Goal: Information Seeking & Learning: Check status

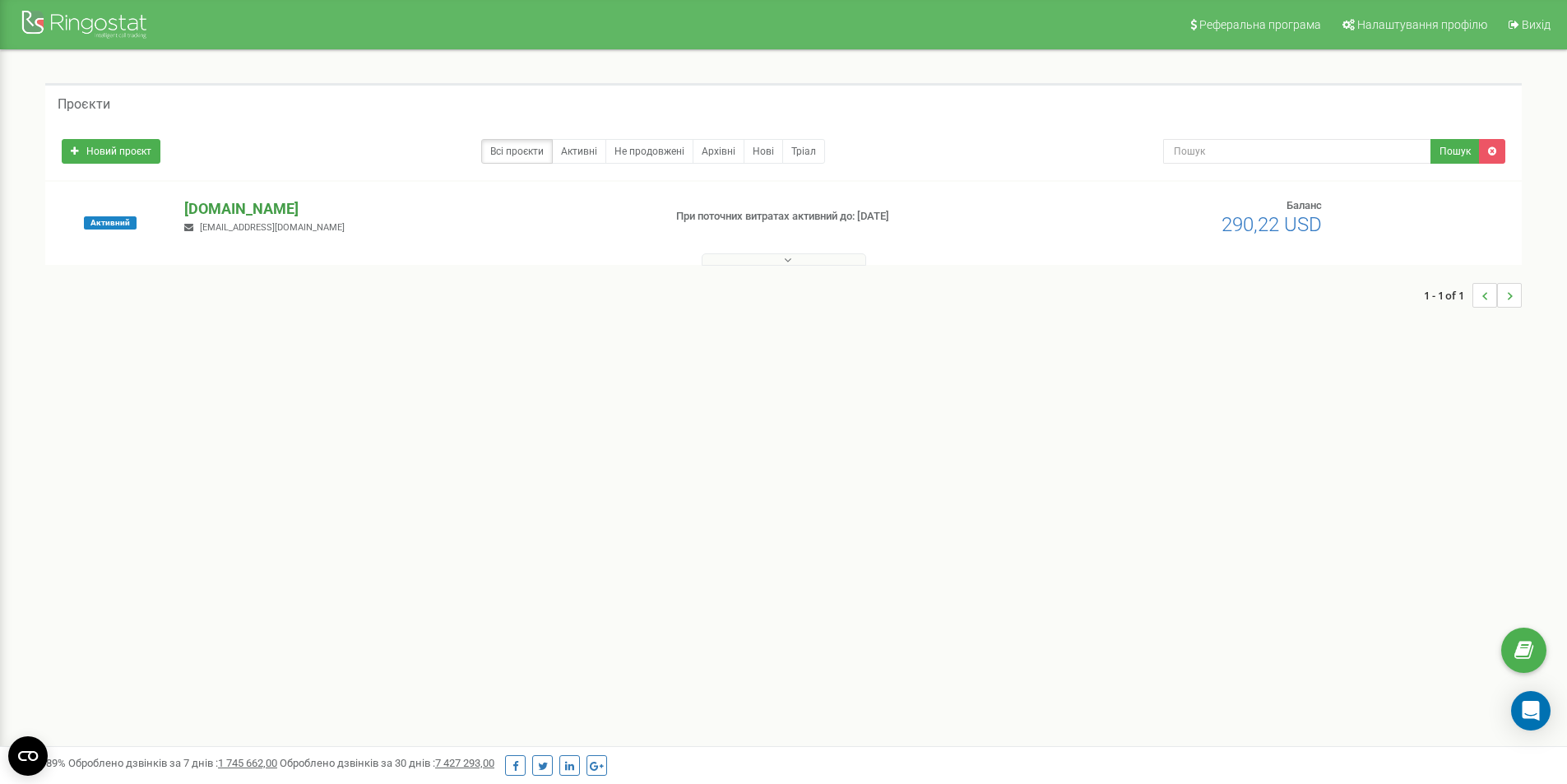
click at [232, 202] on p "[DOMAIN_NAME]" at bounding box center [416, 209] width 465 height 21
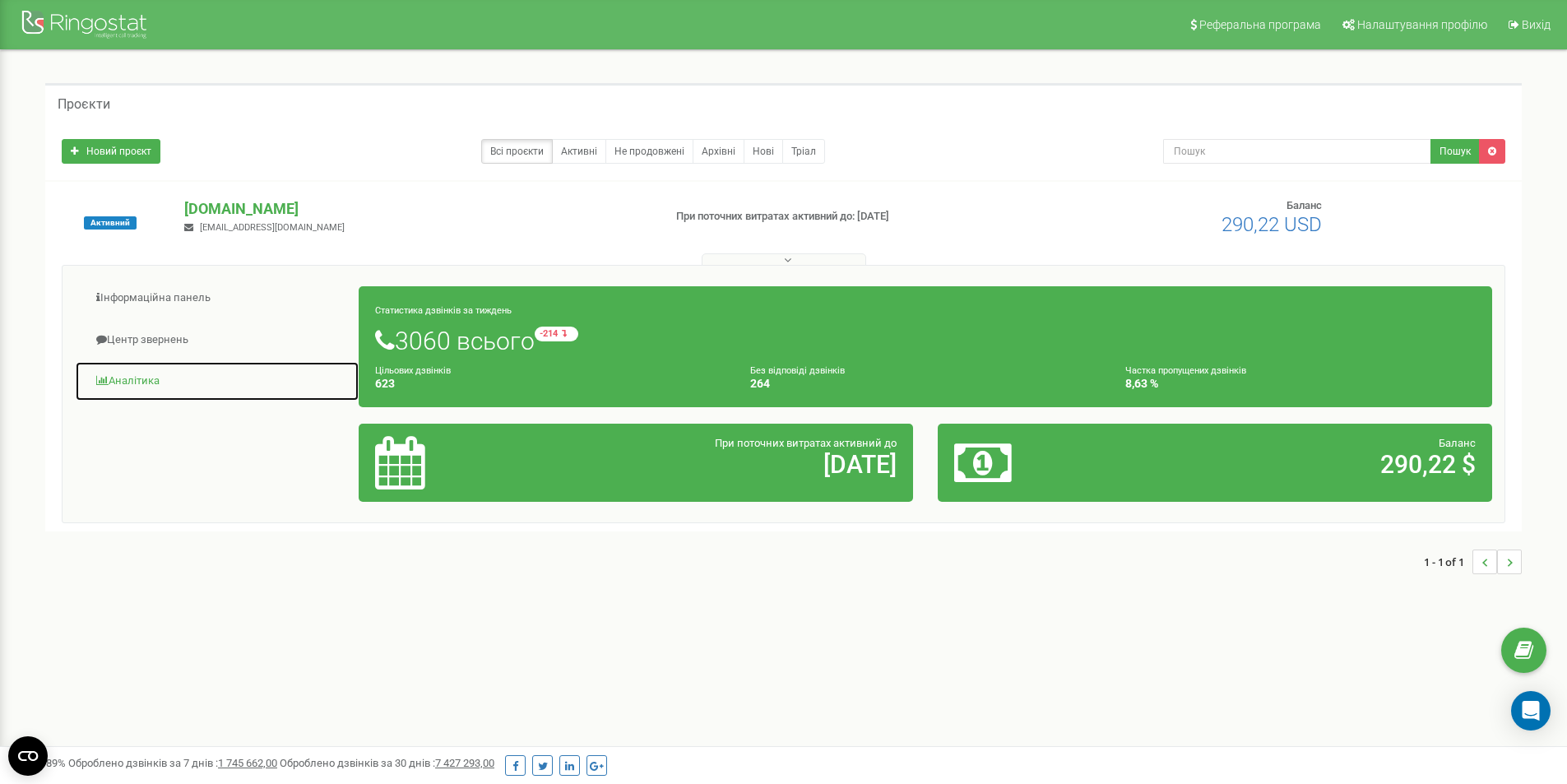
click at [124, 378] on link "Аналiтика" at bounding box center [217, 381] width 285 height 40
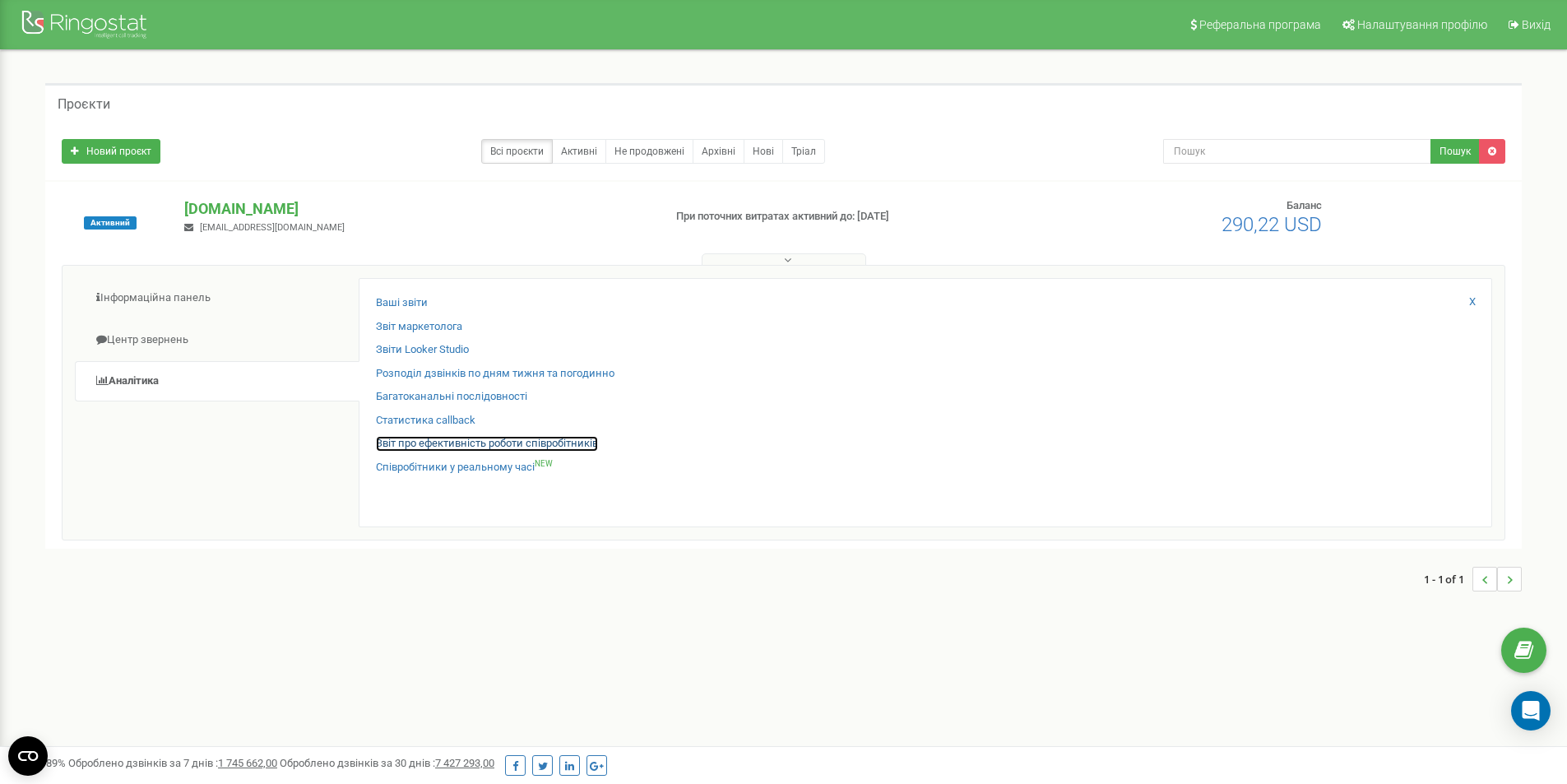
click at [445, 443] on link "Звіт про ефективність роботи співробітників" at bounding box center [487, 443] width 222 height 16
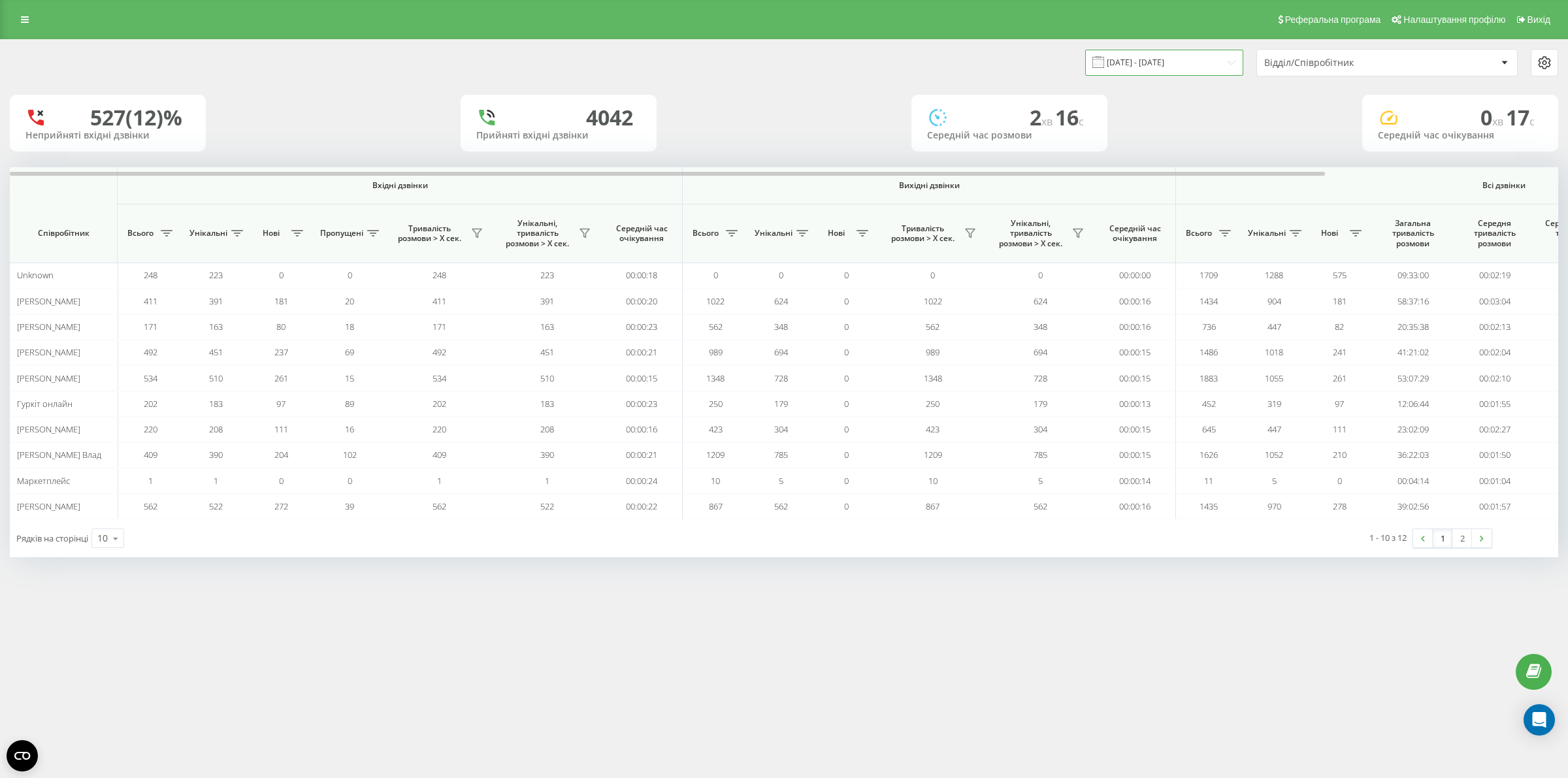
click at [1205, 67] on input "23.08.2025 - 23.09.2025" at bounding box center [1164, 62] width 158 height 25
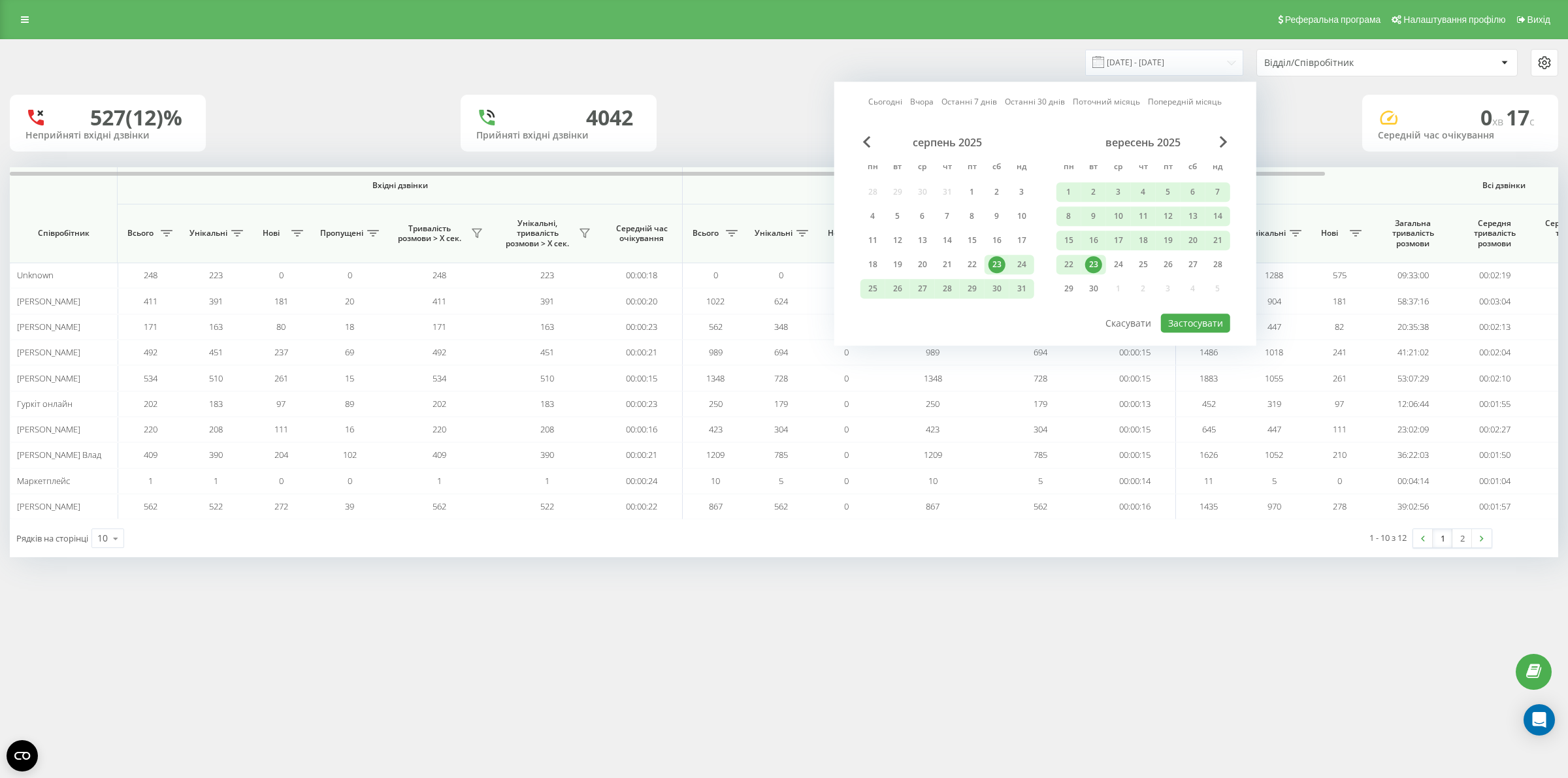
click at [1100, 260] on div "23" at bounding box center [1093, 264] width 17 height 17
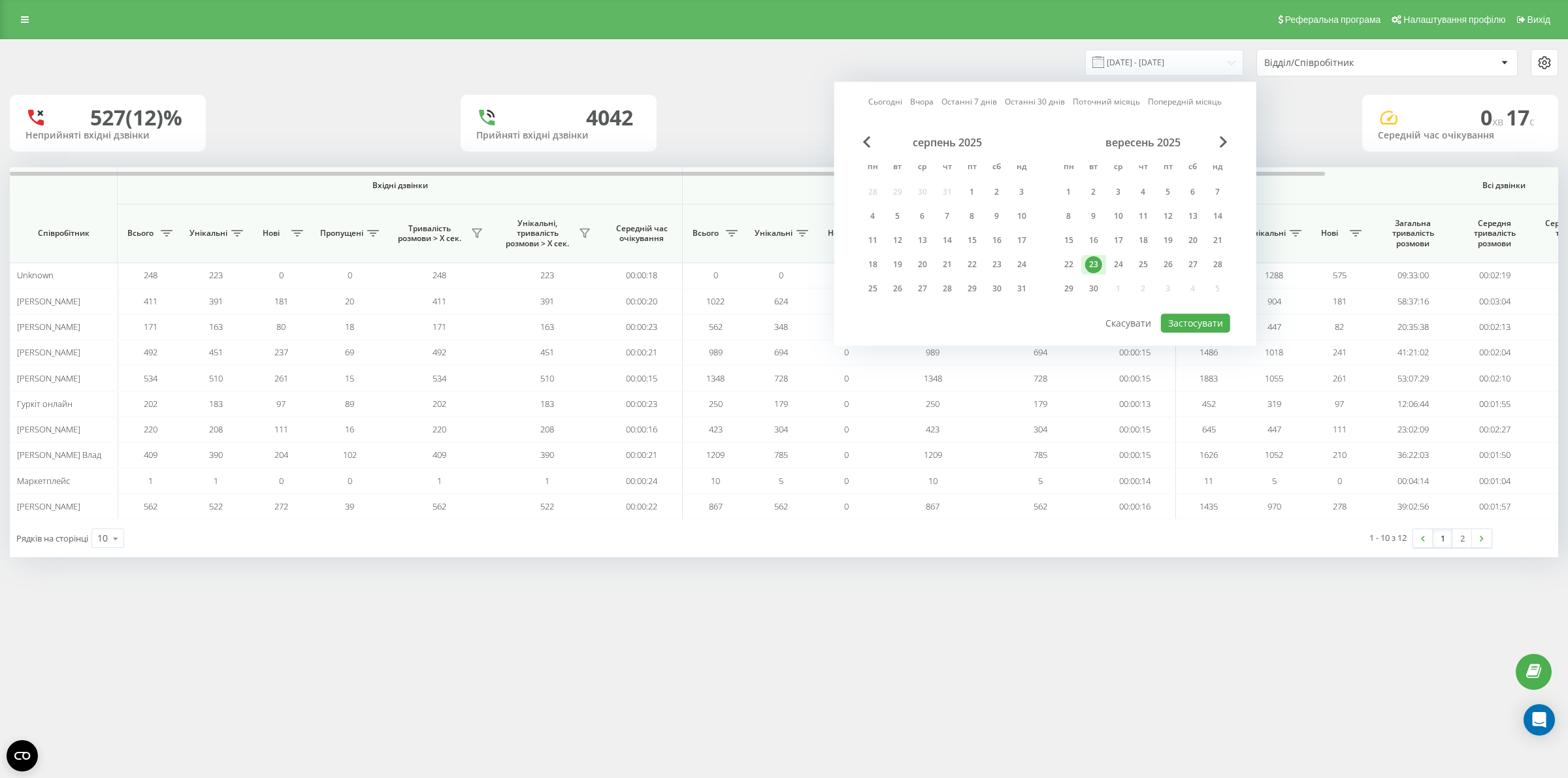
click at [1100, 260] on div "23" at bounding box center [1093, 264] width 17 height 17
click at [1201, 313] on button "Застосувати" at bounding box center [1195, 323] width 69 height 19
type input "23.09.2025 - 23.09.2025"
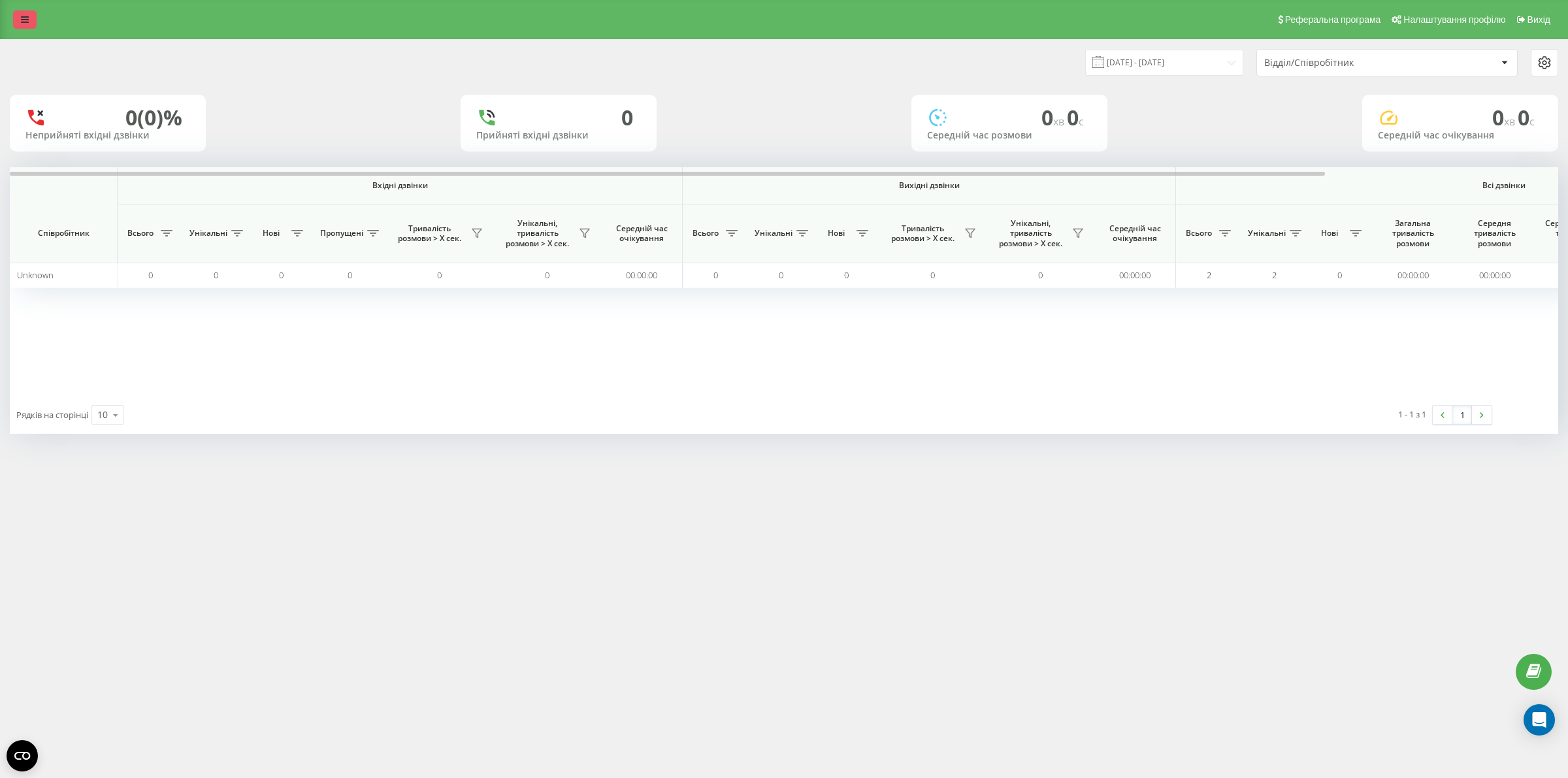
click at [23, 23] on icon at bounding box center [25, 20] width 8 height 9
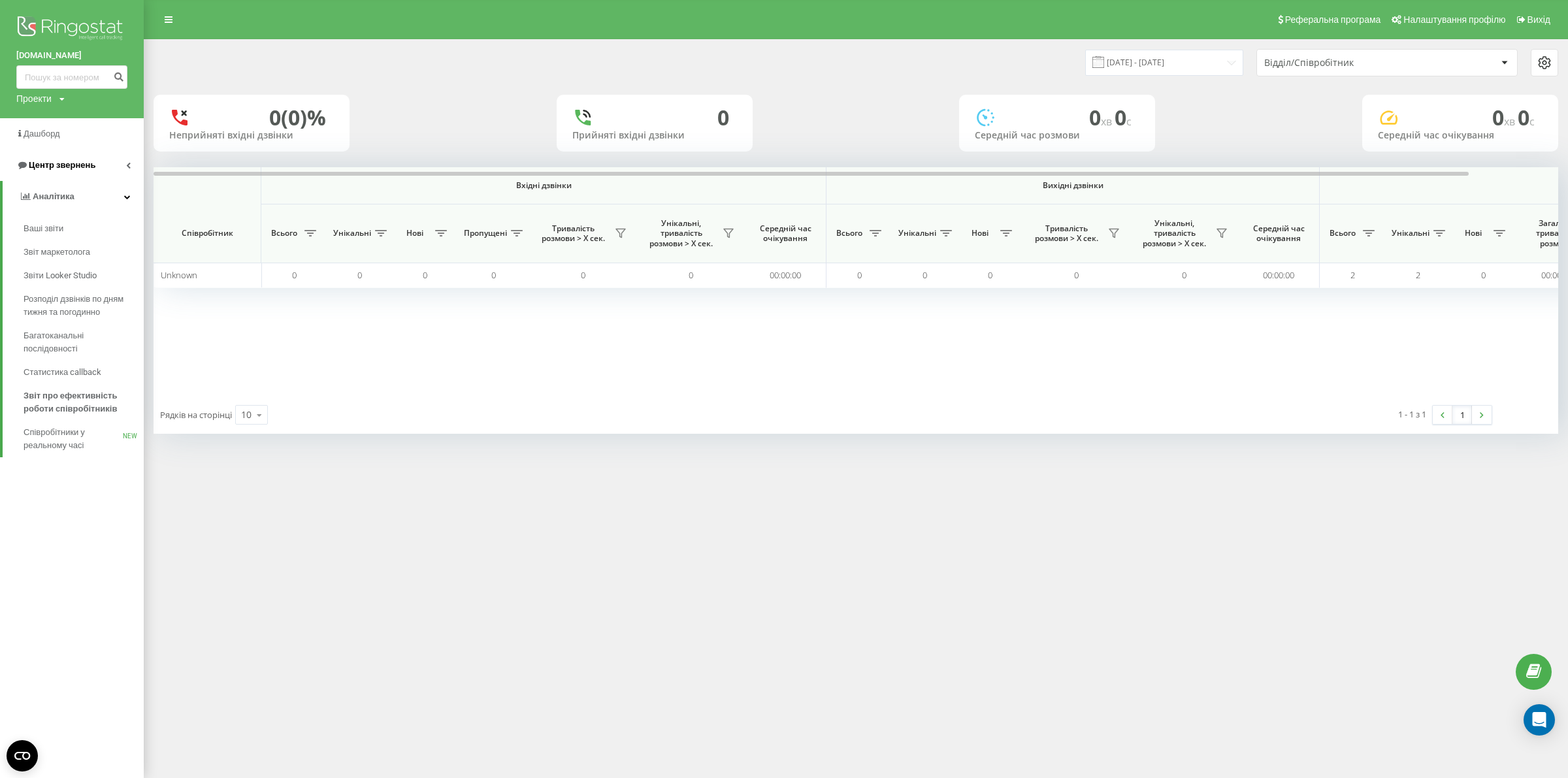
click at [54, 160] on span "Центр звернень" at bounding box center [63, 164] width 67 height 9
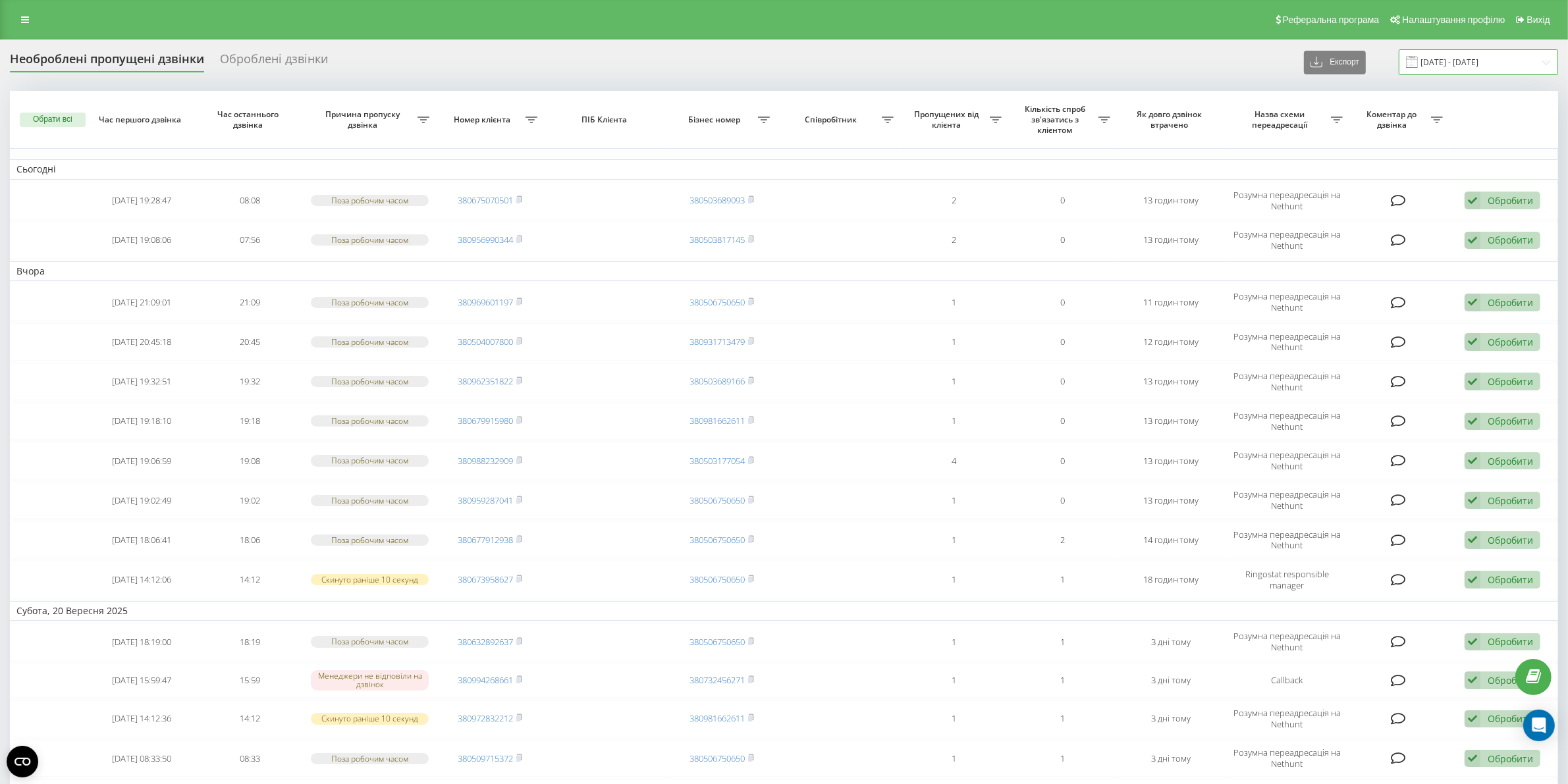
click at [1545, 59] on input "23.08.2025 - 23.09.2025" at bounding box center [1478, 62] width 159 height 26
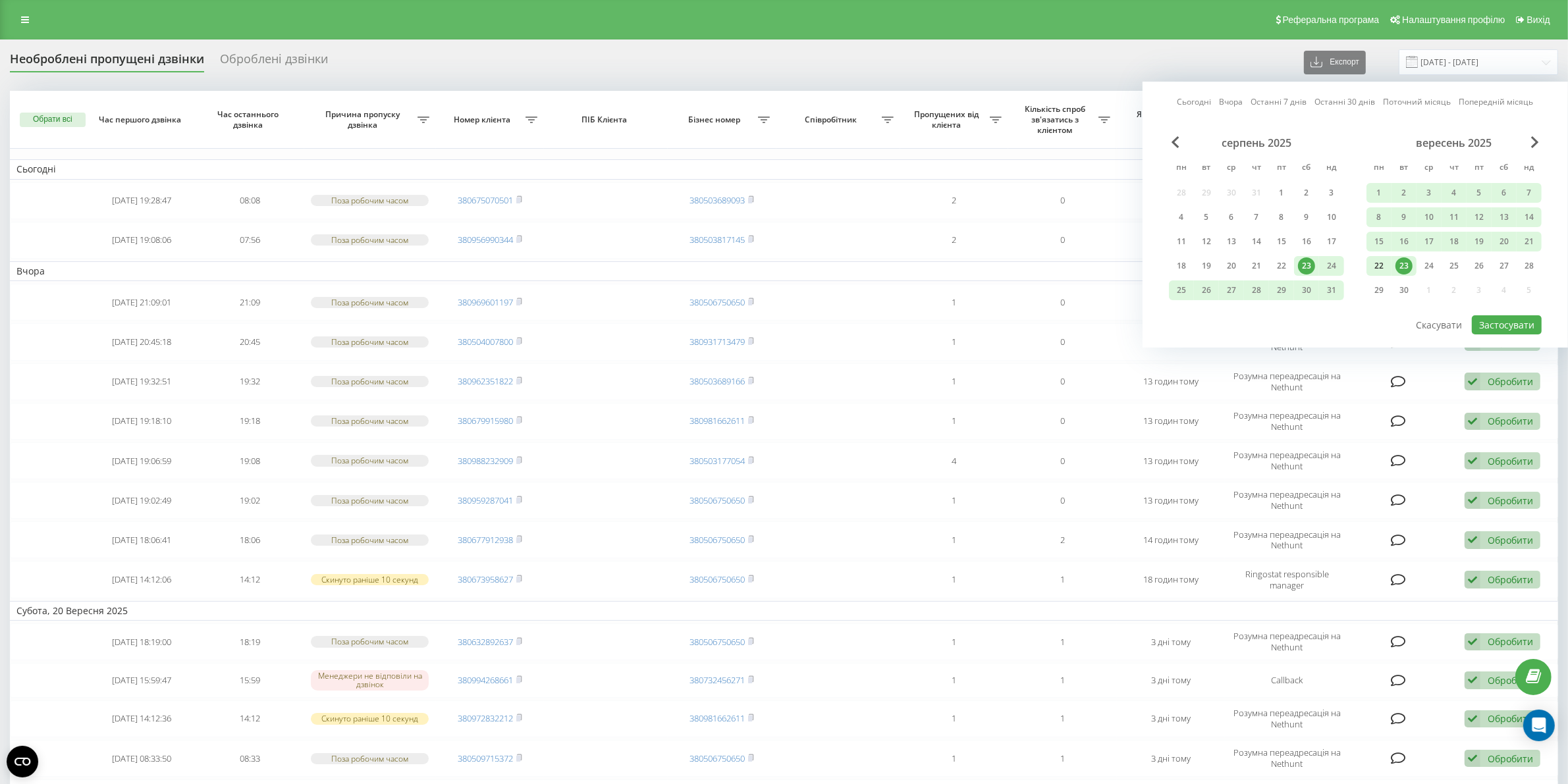
drag, startPoint x: 1384, startPoint y: 264, endPoint x: 1401, endPoint y: 264, distance: 17.0
click at [1386, 264] on div "22" at bounding box center [1378, 265] width 17 height 17
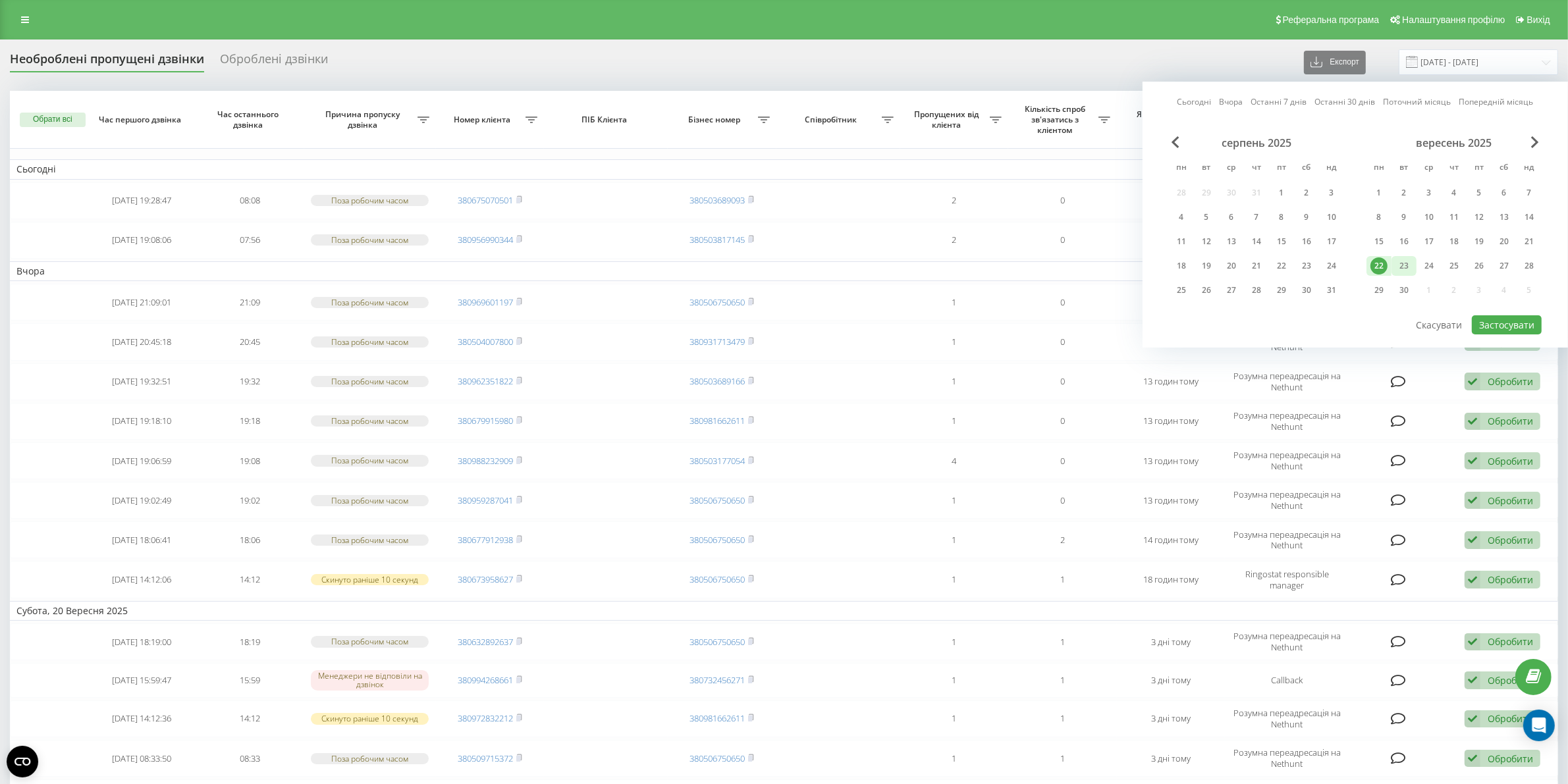
click at [1402, 264] on div "23" at bounding box center [1403, 265] width 17 height 17
click at [1506, 317] on button "Застосувати" at bounding box center [1506, 325] width 70 height 19
type input "[DATE] - [DATE]"
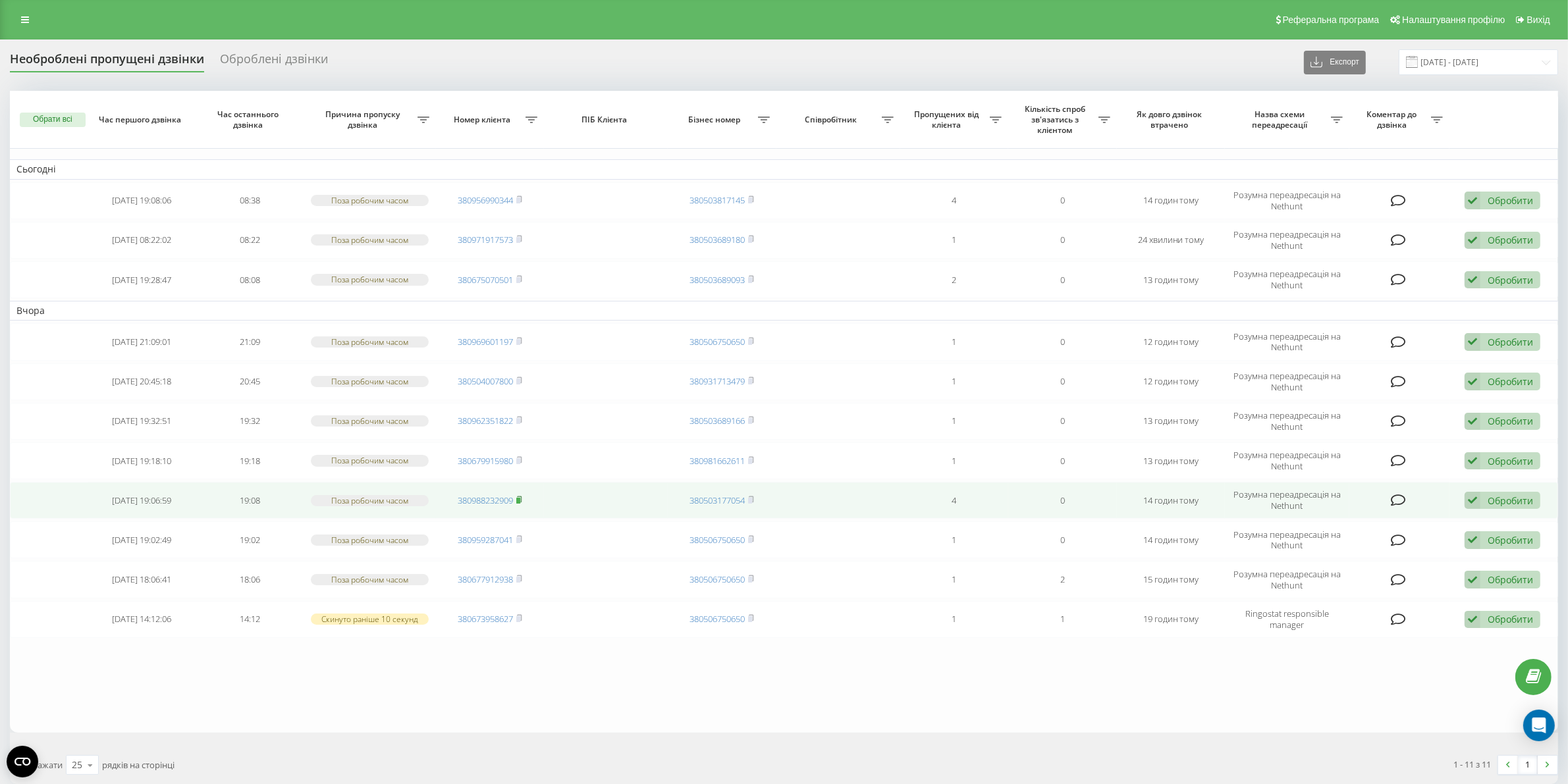
click at [520, 501] on rect at bounding box center [518, 500] width 4 height 6
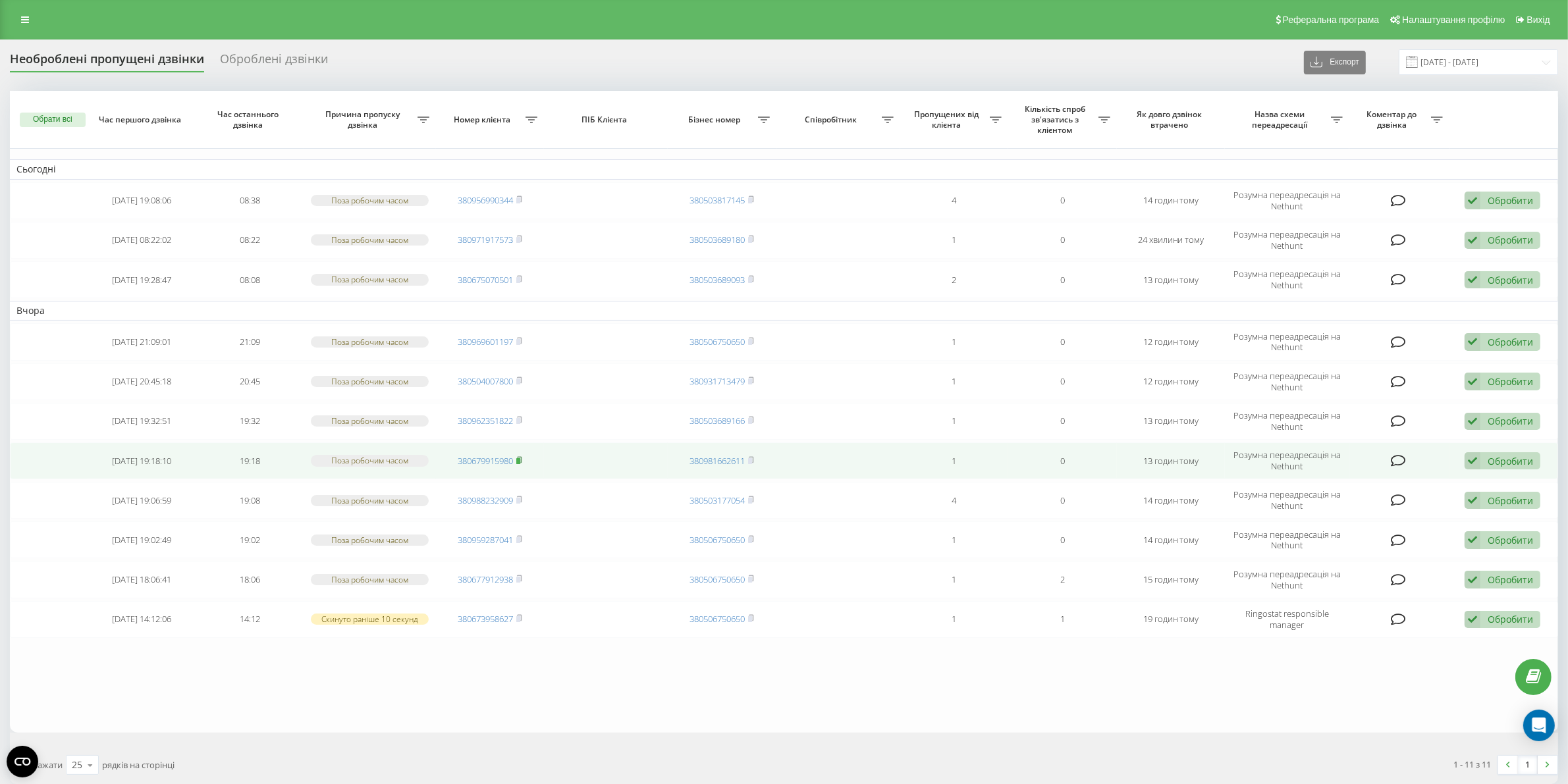
click at [520, 462] on rect at bounding box center [518, 462] width 4 height 6
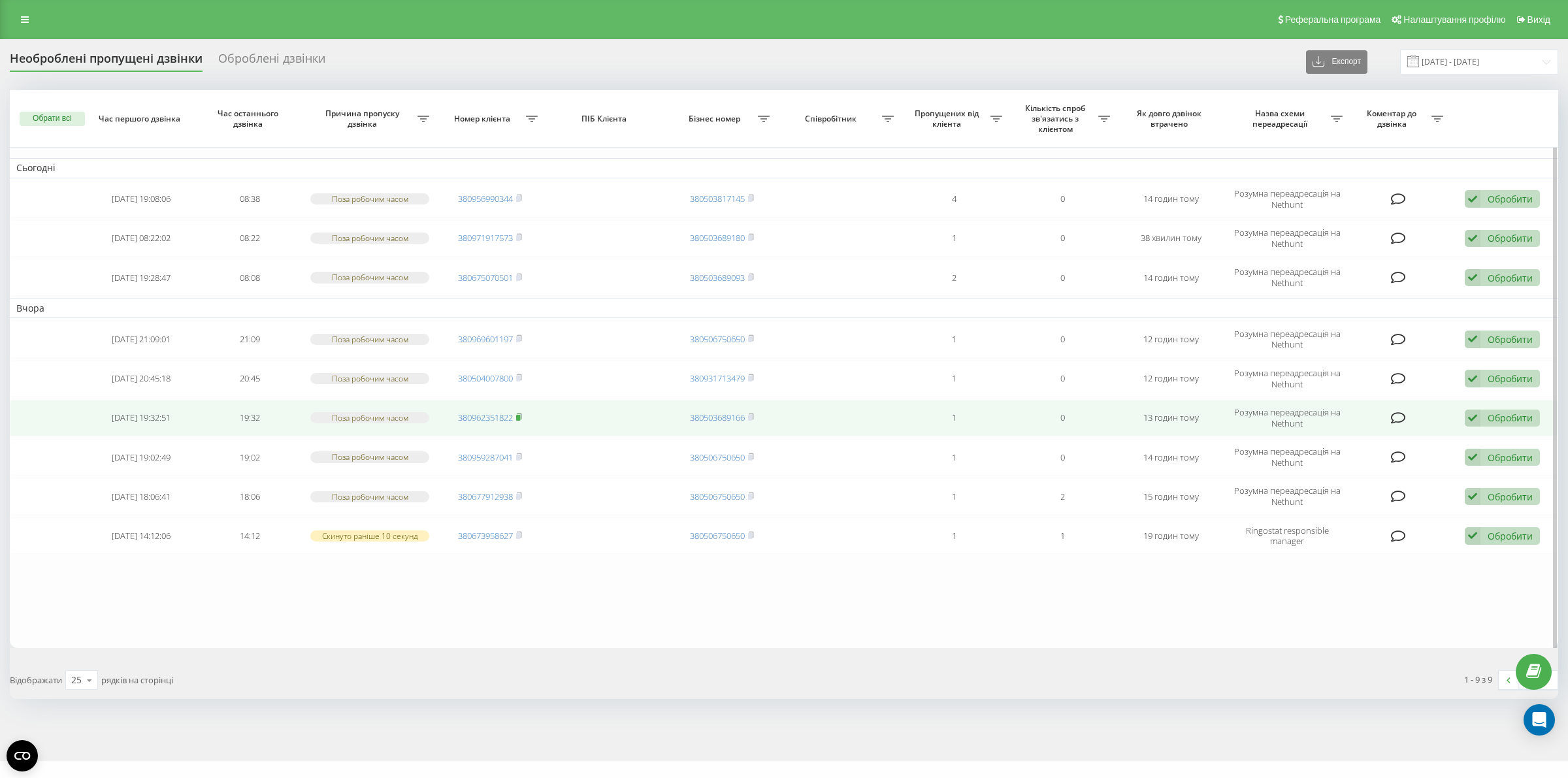
click at [521, 416] on icon at bounding box center [519, 417] width 6 height 8
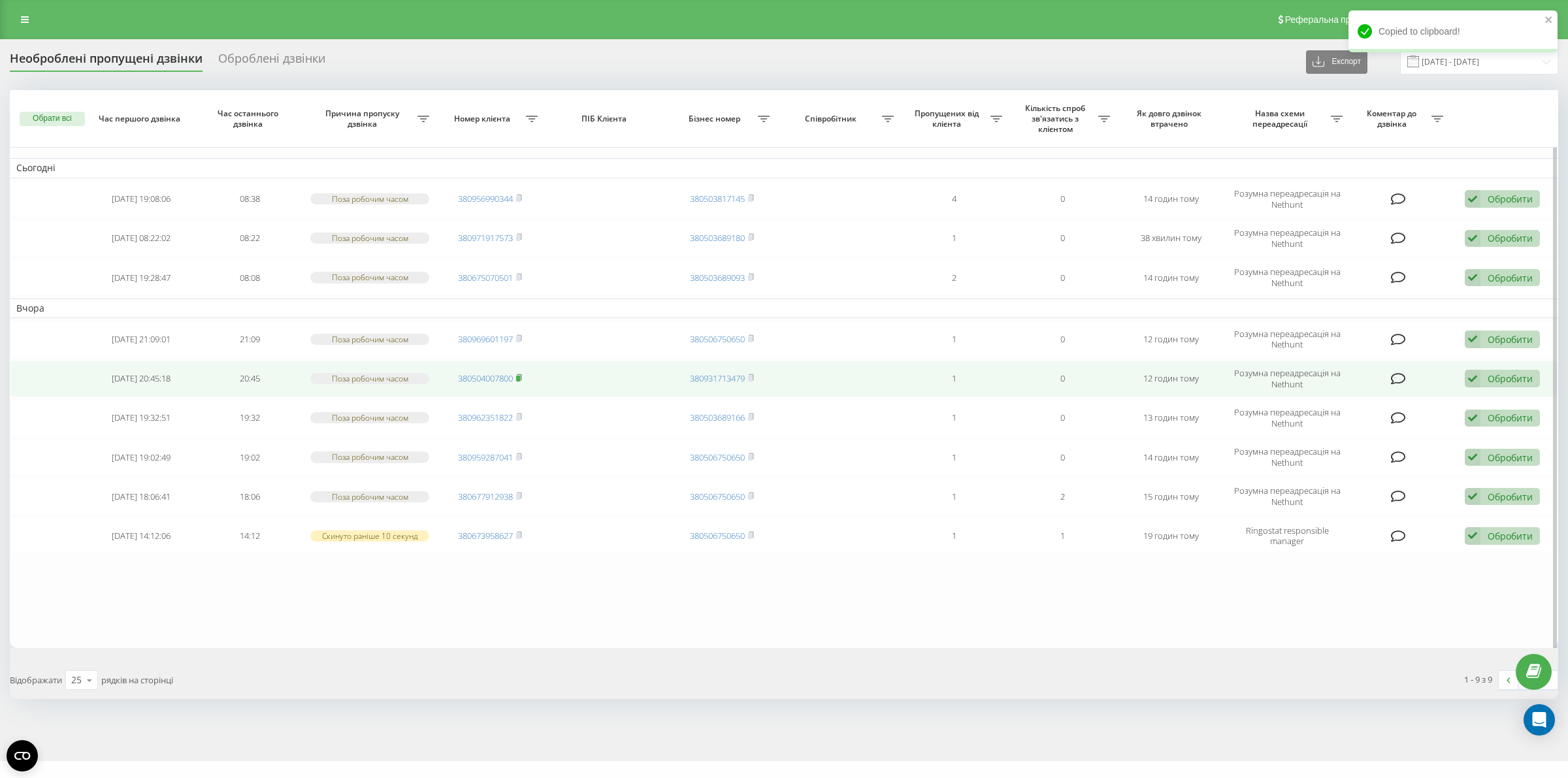
click at [520, 377] on rect at bounding box center [518, 379] width 4 height 6
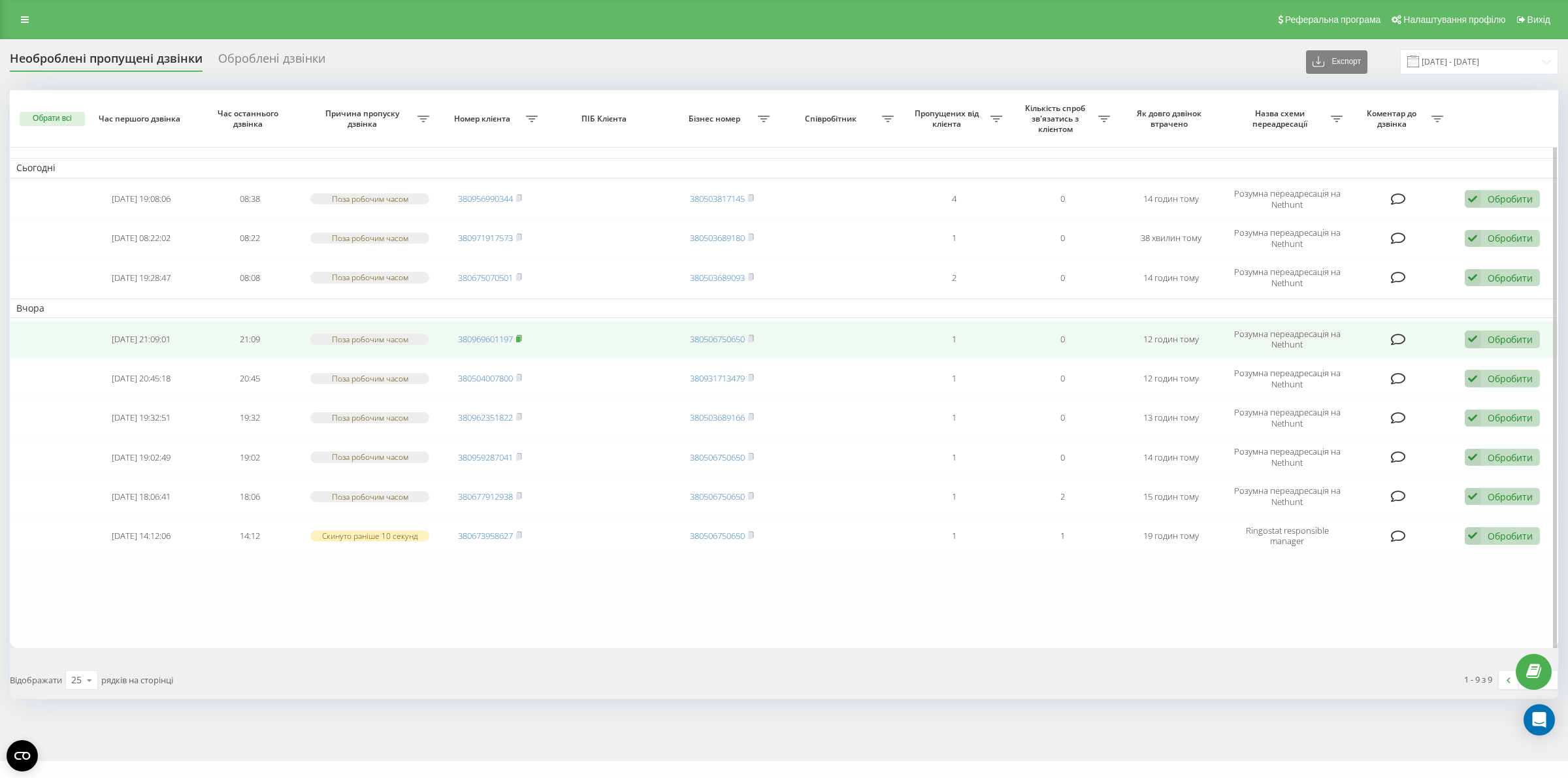
click at [521, 342] on icon at bounding box center [519, 338] width 6 height 8
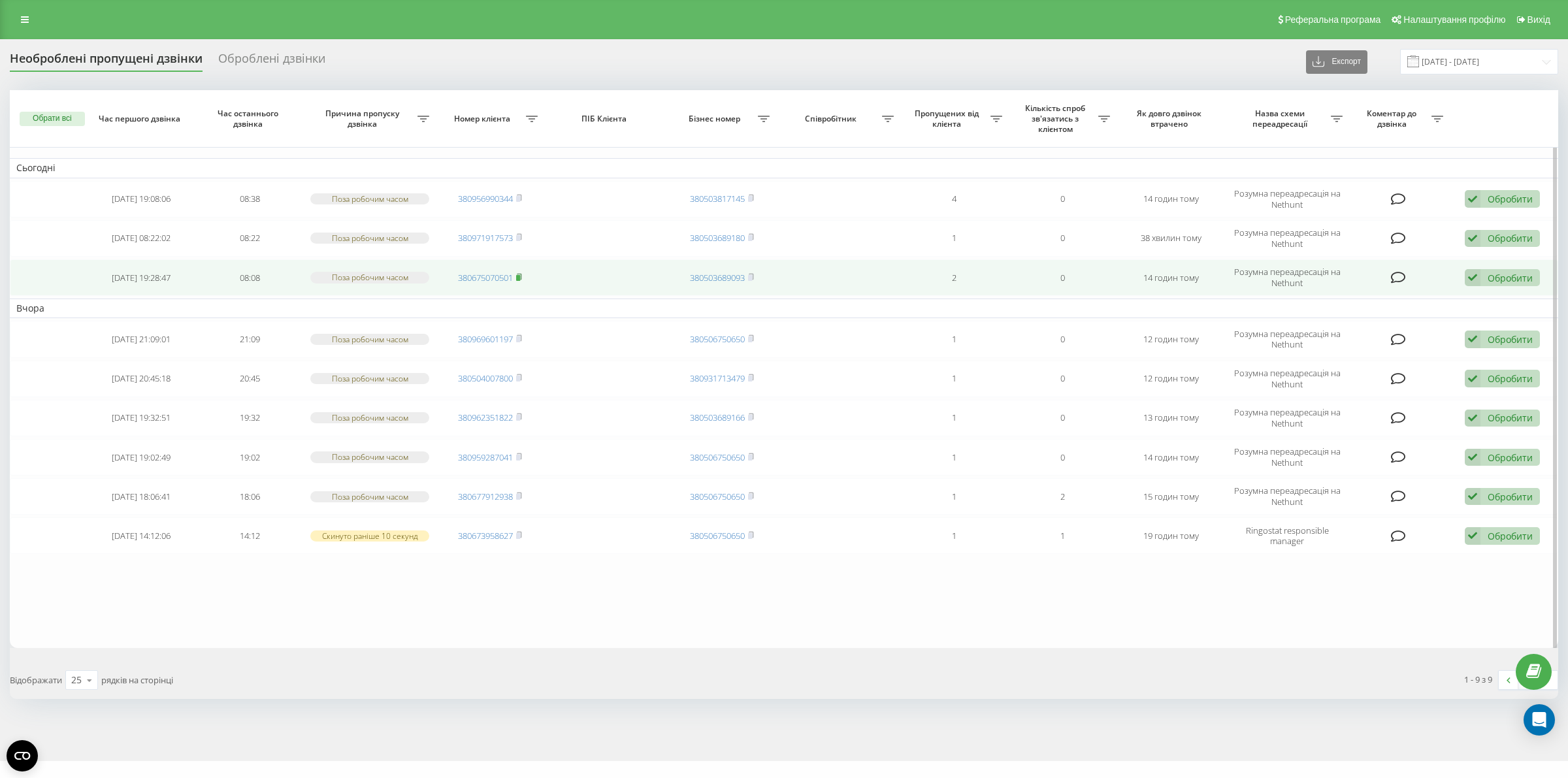
click at [521, 274] on icon at bounding box center [519, 277] width 4 height 6
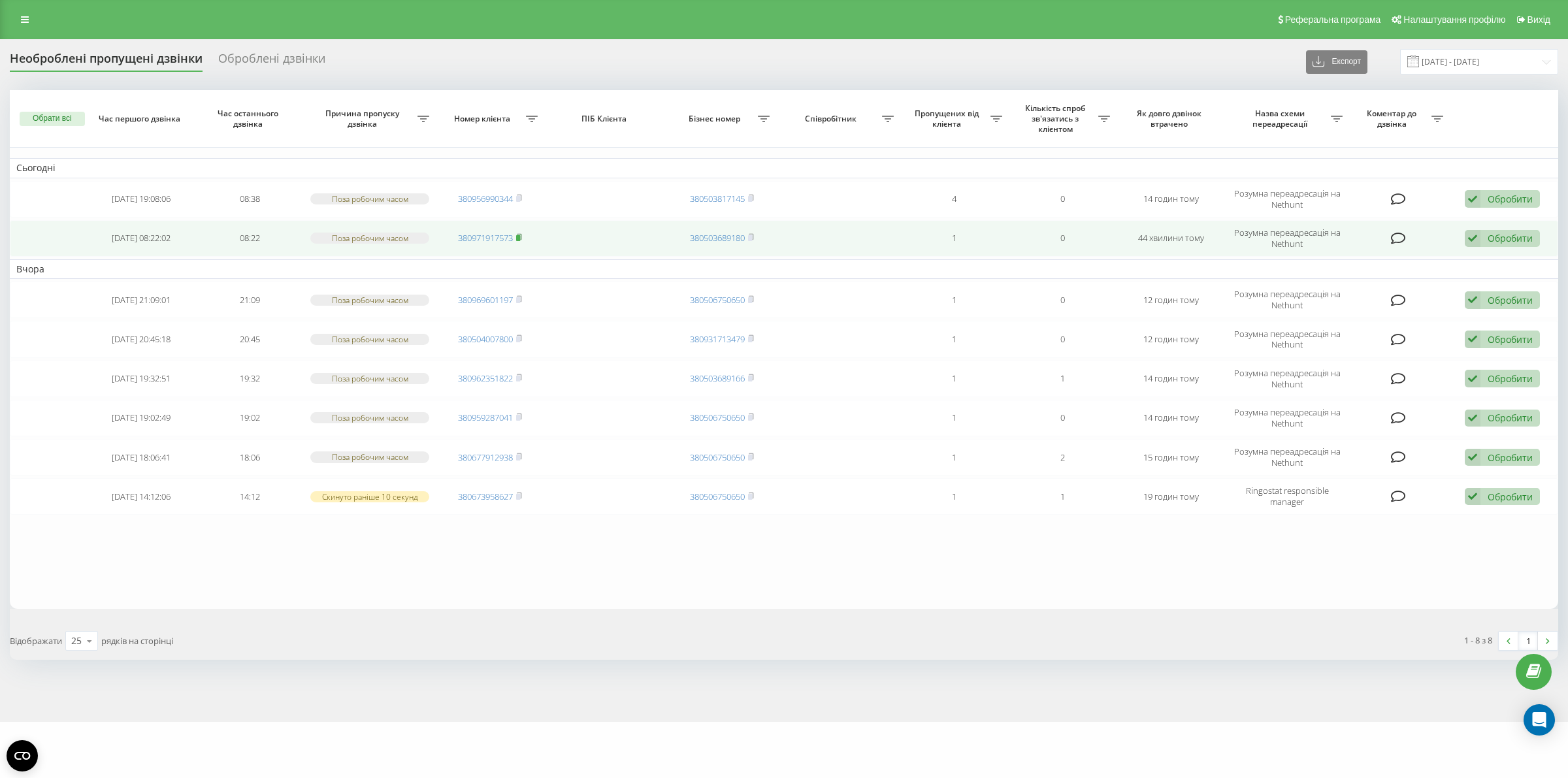
click at [520, 234] on icon at bounding box center [519, 237] width 4 height 6
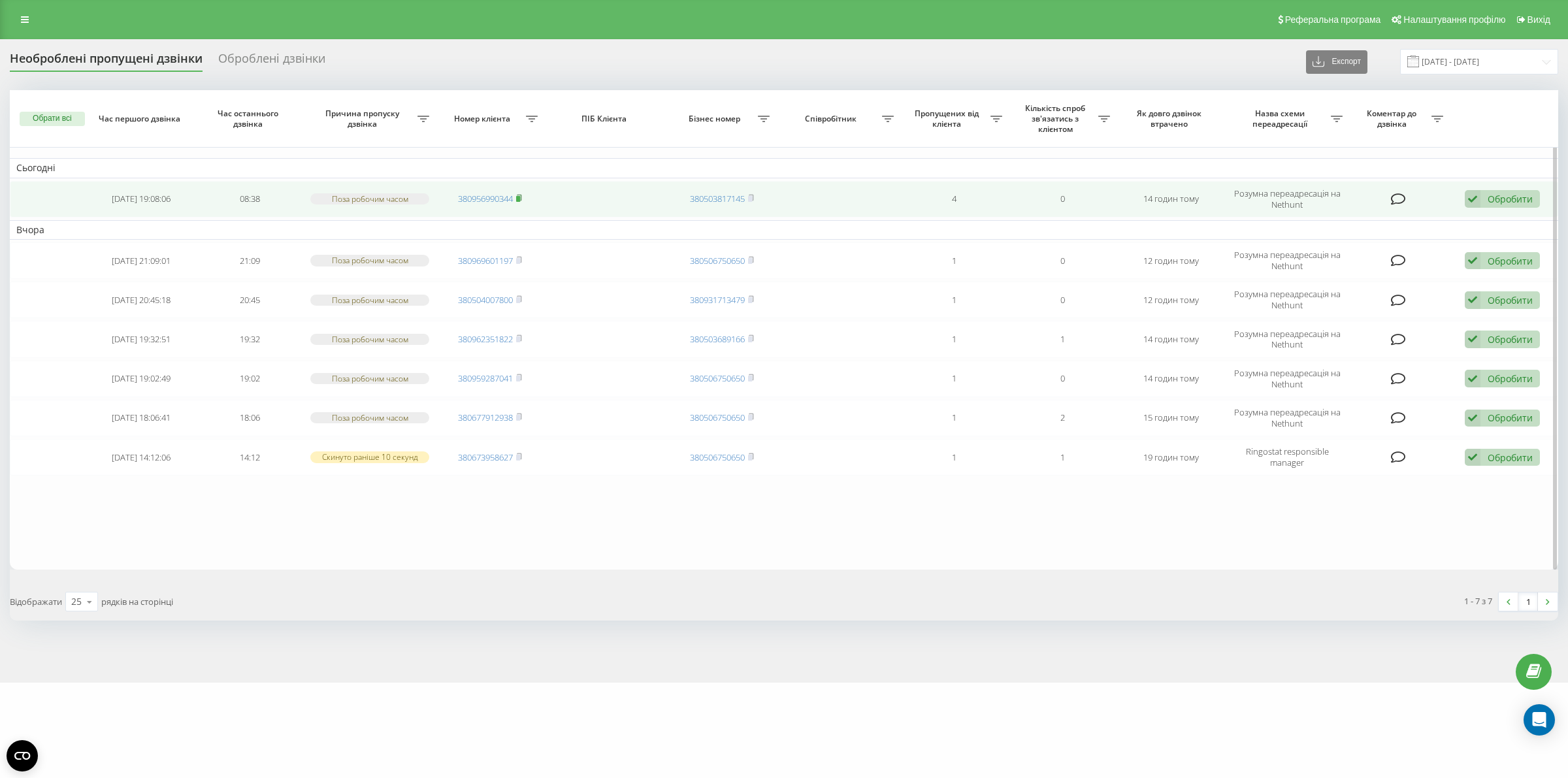
click at [520, 198] on rect at bounding box center [518, 199] width 4 height 6
click at [520, 196] on icon at bounding box center [519, 198] width 6 height 8
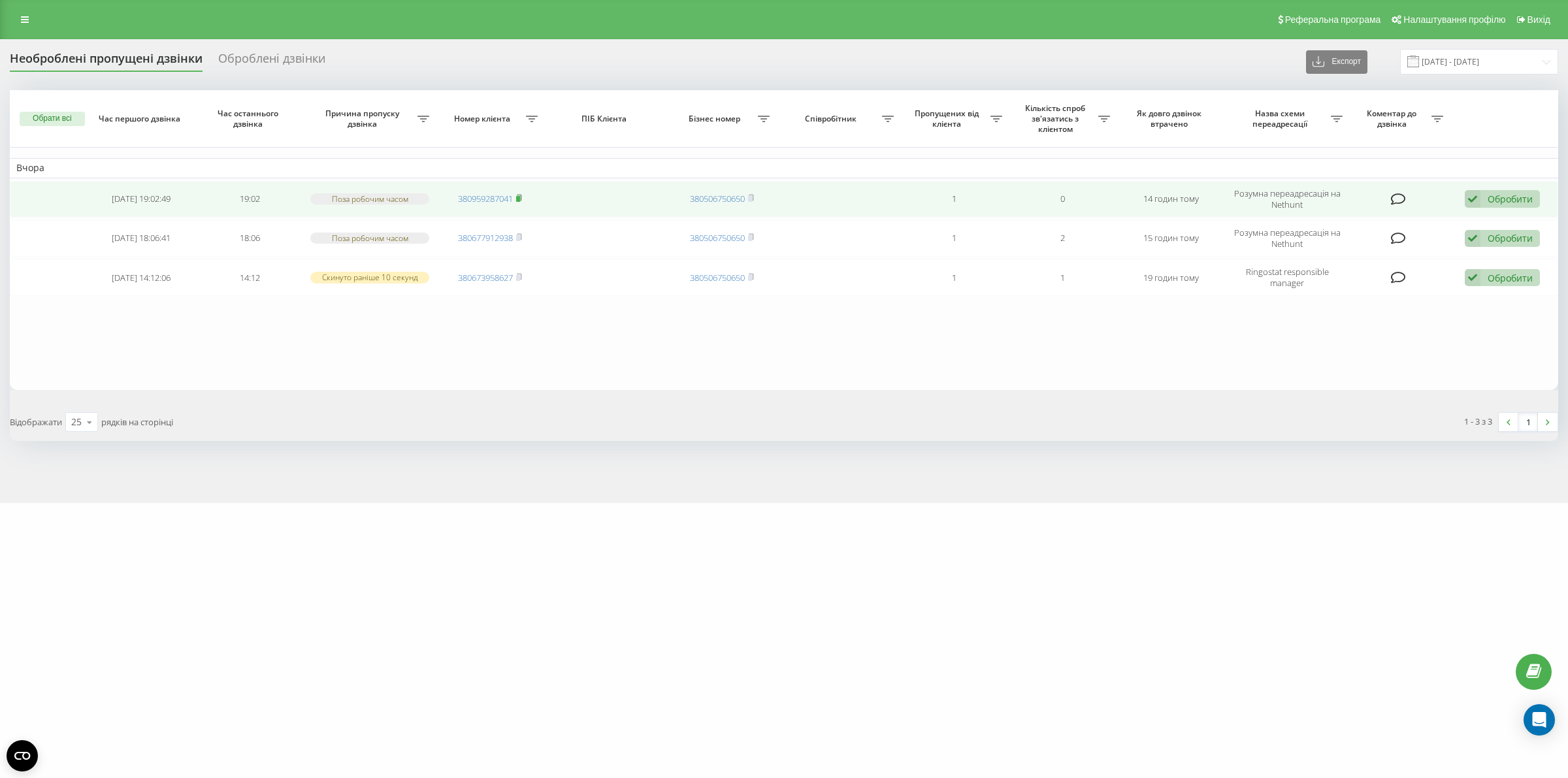
click at [521, 197] on icon at bounding box center [519, 198] width 4 height 6
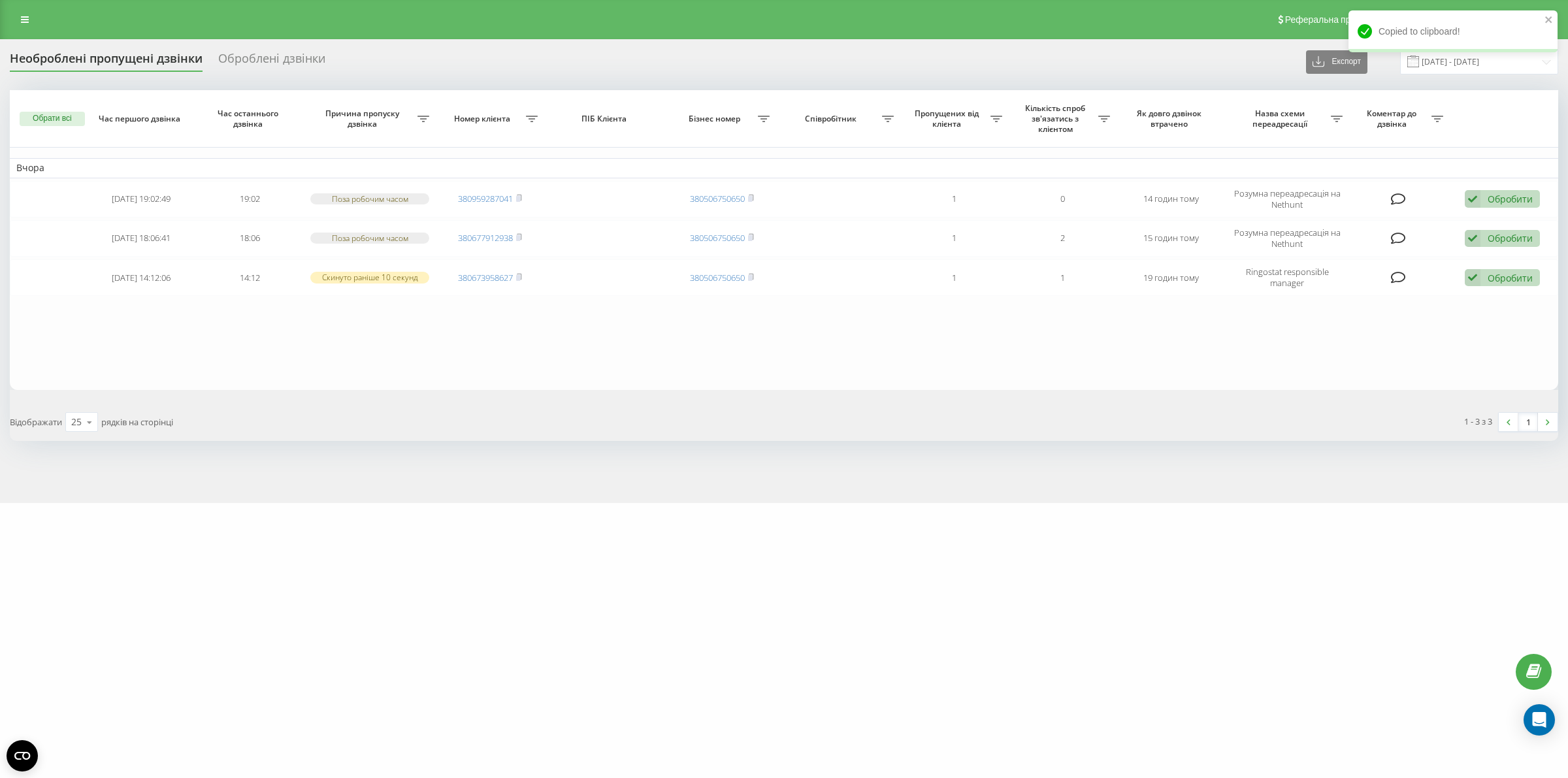
click at [464, 659] on div "[DOMAIN_NAME] Проекти [DOMAIN_NAME] Дашборд Центр звернень Журнал дзвінків Журн…" at bounding box center [784, 389] width 1568 height 778
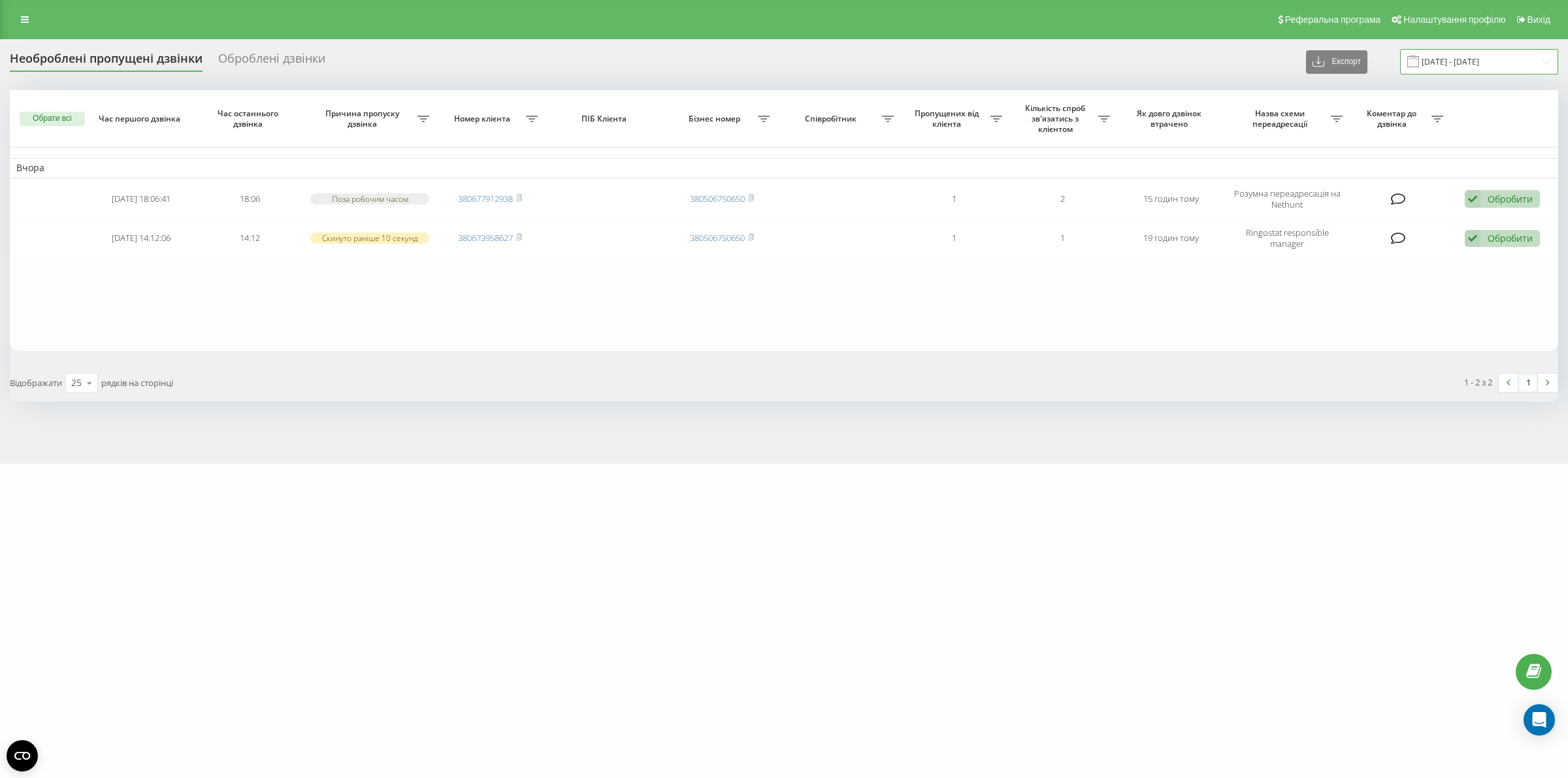
click at [1523, 60] on input "22.09.2025 - 23.09.2025" at bounding box center [1479, 61] width 158 height 25
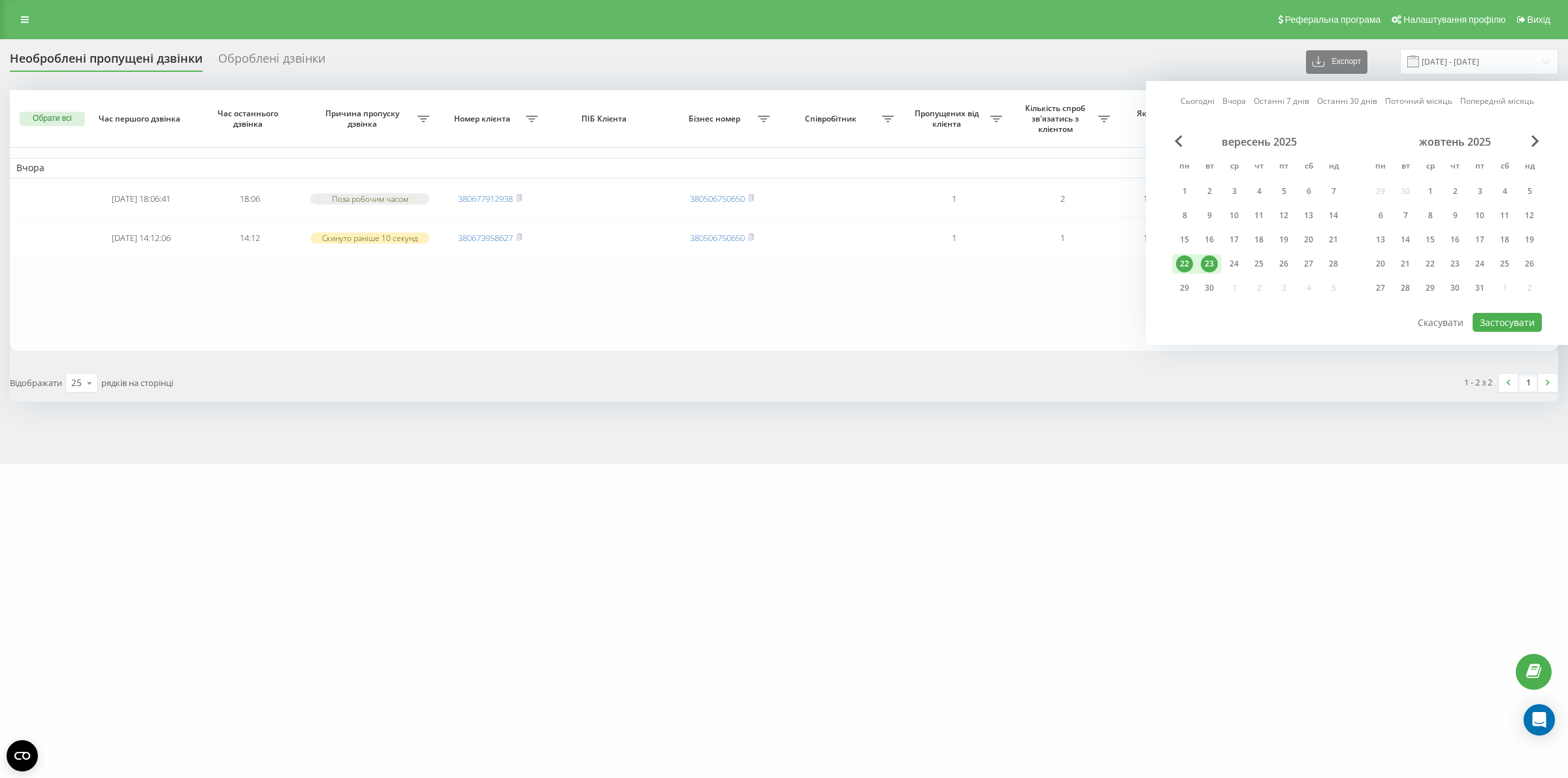
click at [1207, 258] on div "23" at bounding box center [1209, 263] width 17 height 17
click at [1209, 258] on div "23" at bounding box center [1209, 263] width 17 height 17
click at [1511, 313] on button "Застосувати" at bounding box center [1507, 323] width 69 height 19
type input "[DATE] - [DATE]"
